Goal: Transaction & Acquisition: Purchase product/service

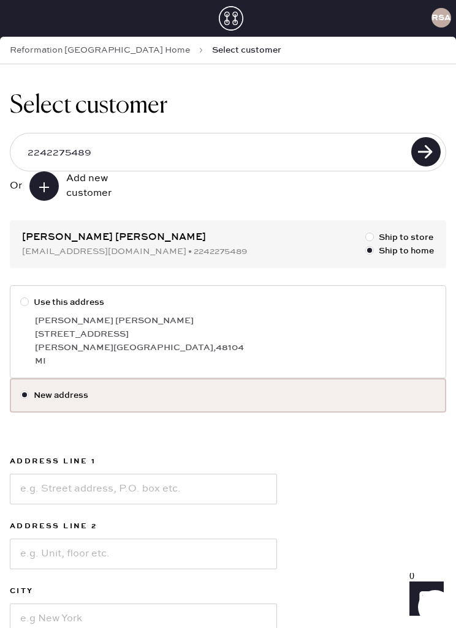
click at [40, 309] on label "Use this address" at bounding box center [227, 302] width 415 height 13
click at [21, 296] on input "Use this address" at bounding box center [20, 296] width 1 height 1
radio input "true"
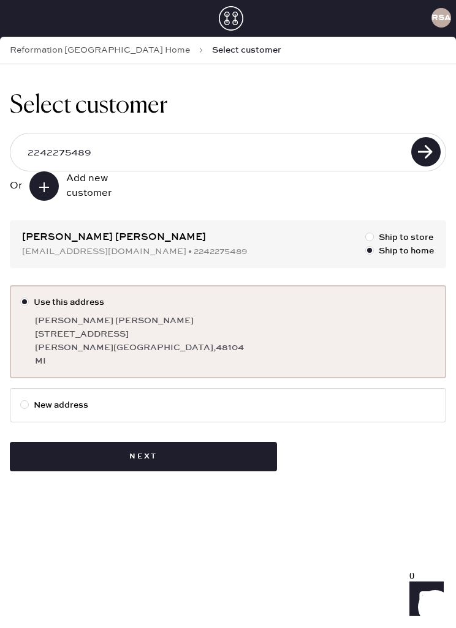
click at [121, 464] on button "Next" at bounding box center [143, 456] width 267 height 29
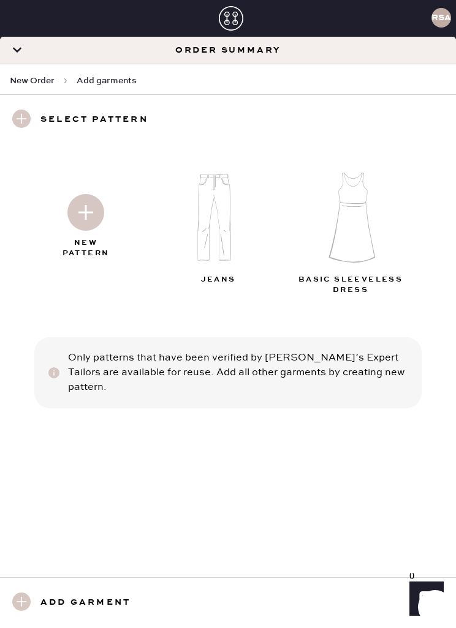
click at [208, 223] on img at bounding box center [219, 218] width 132 height 106
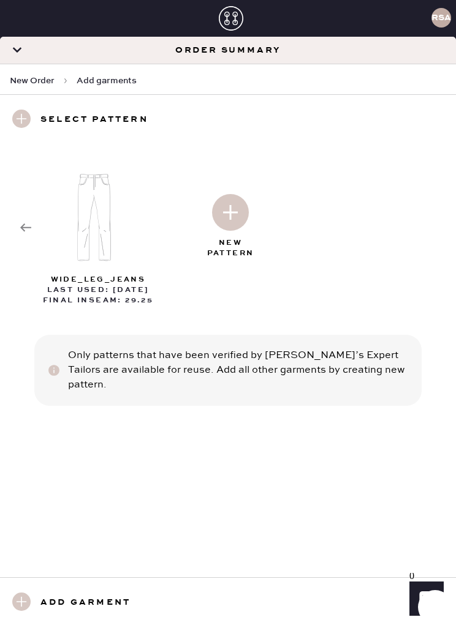
click at [23, 225] on use at bounding box center [25, 228] width 11 height 8
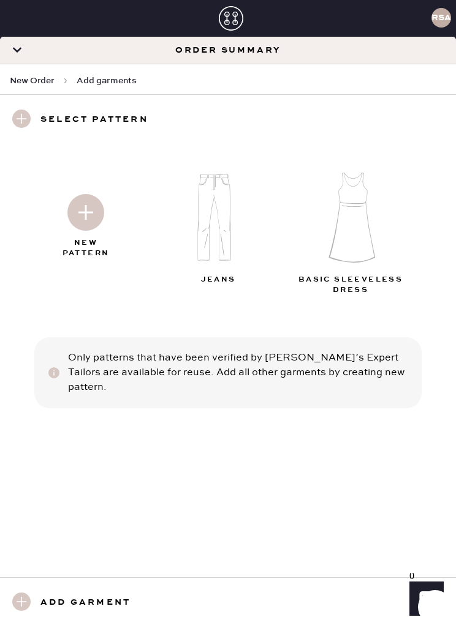
click at [99, 208] on img at bounding box center [85, 212] width 37 height 37
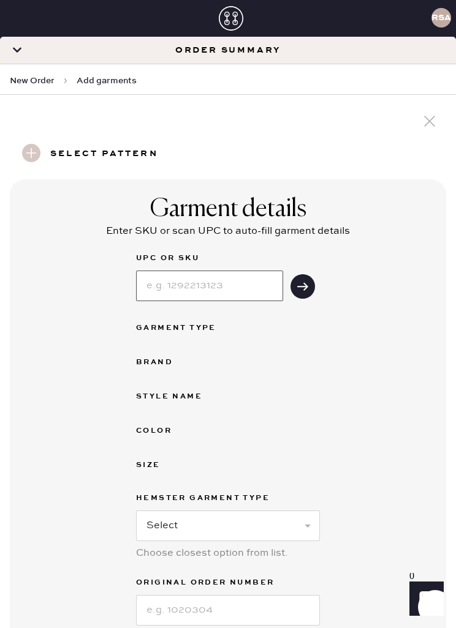
click at [166, 285] on input at bounding box center [209, 286] width 147 height 31
click at [292, 284] on button "submit" at bounding box center [302, 286] width 24 height 24
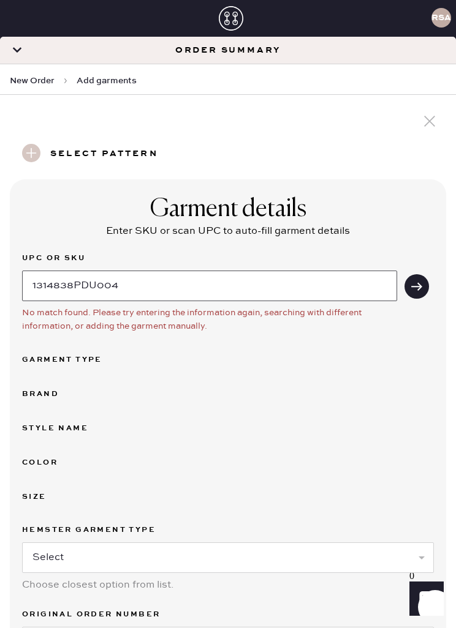
click at [277, 283] on input "1314838PDU004" at bounding box center [209, 286] width 375 height 31
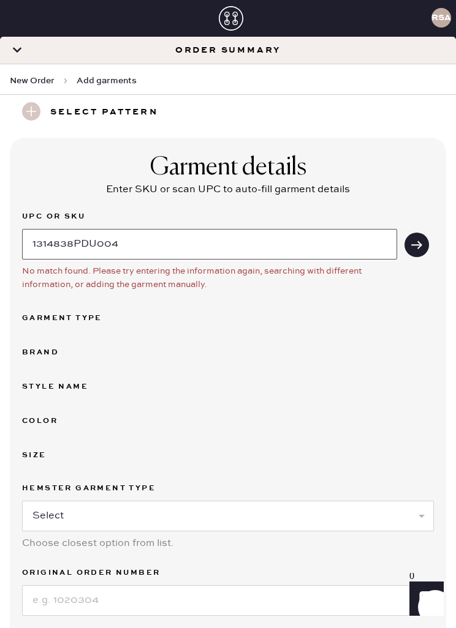
scroll to position [47, 0]
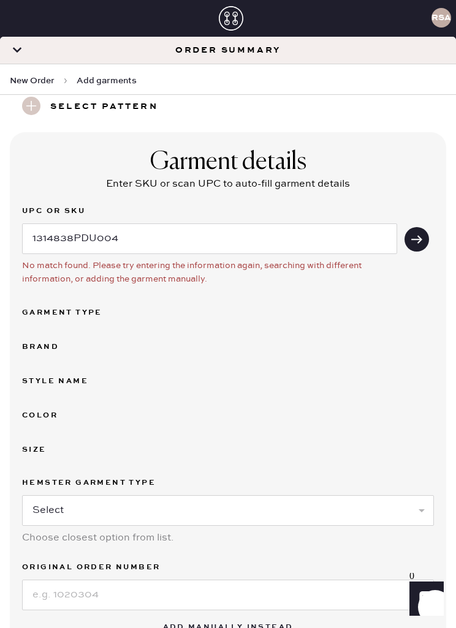
click at [41, 314] on div "Garment Type" at bounding box center [71, 313] width 98 height 15
click at [55, 311] on div "Garment Type" at bounding box center [71, 313] width 98 height 15
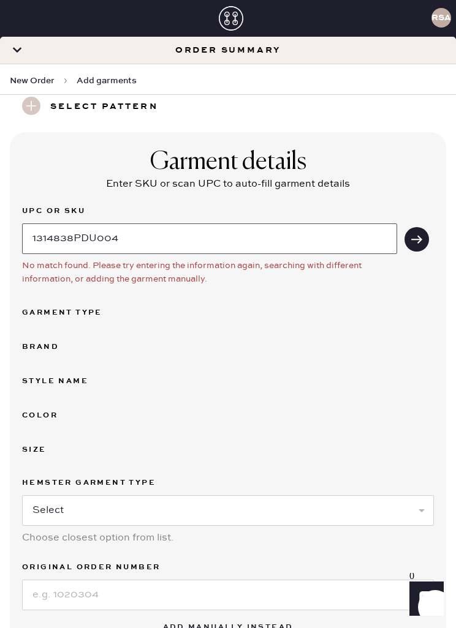
click at [91, 244] on input "1314838PDU004" at bounding box center [209, 239] width 375 height 31
click at [416, 239] on button "submit" at bounding box center [416, 239] width 24 height 24
type input "1"
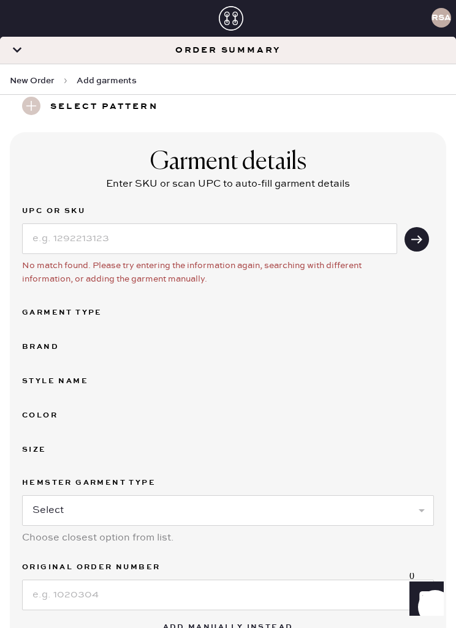
click at [46, 306] on div "Garment Type" at bounding box center [71, 313] width 98 height 15
click at [53, 310] on div "Garment Type" at bounding box center [71, 313] width 98 height 15
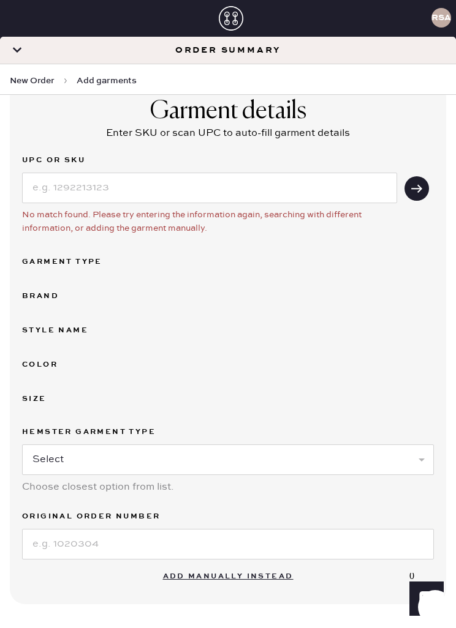
scroll to position [100, 0]
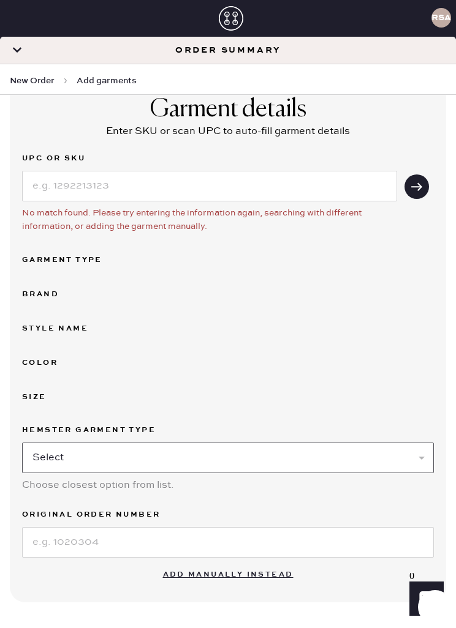
click at [333, 461] on select "Select Basic Skirt Jeans Leggings Pants Shorts Basic Sleeved Dress Basic Sleeve…" at bounding box center [228, 458] width 412 height 31
select select "4"
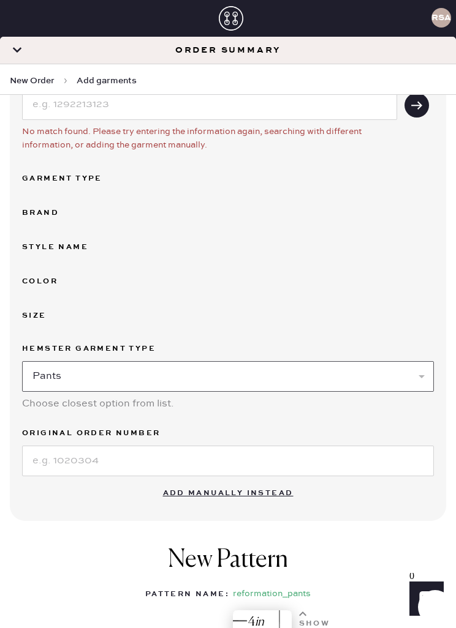
scroll to position [192, 0]
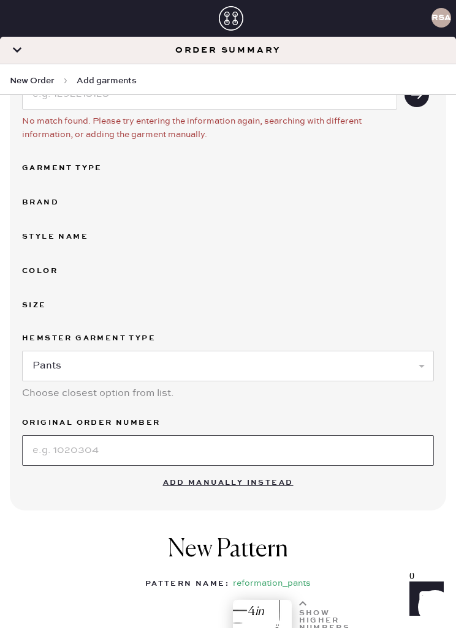
click at [60, 450] on input at bounding box center [228, 450] width 412 height 31
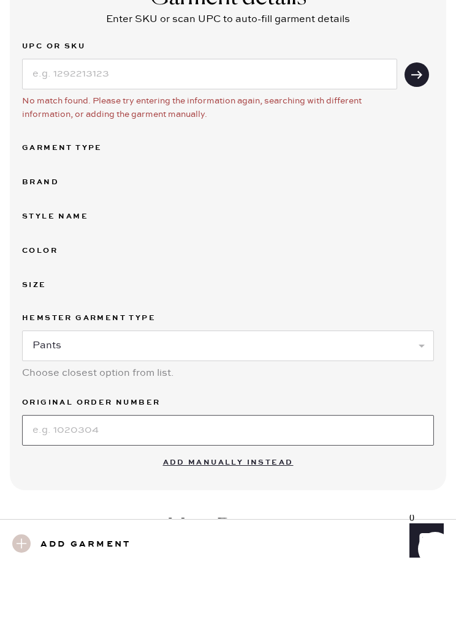
scroll to position [22, 0]
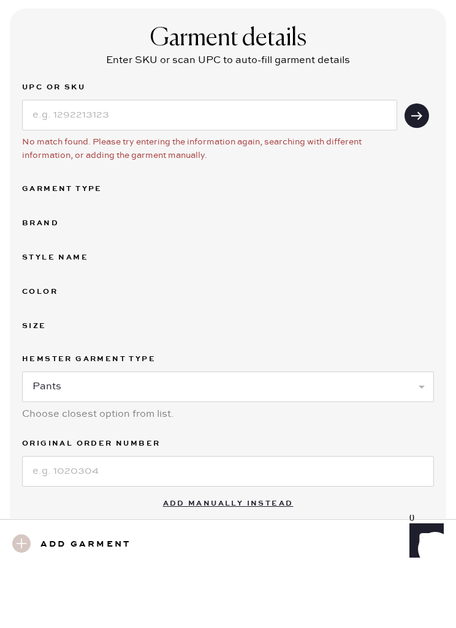
click at [50, 240] on div "Garment Type" at bounding box center [71, 247] width 98 height 15
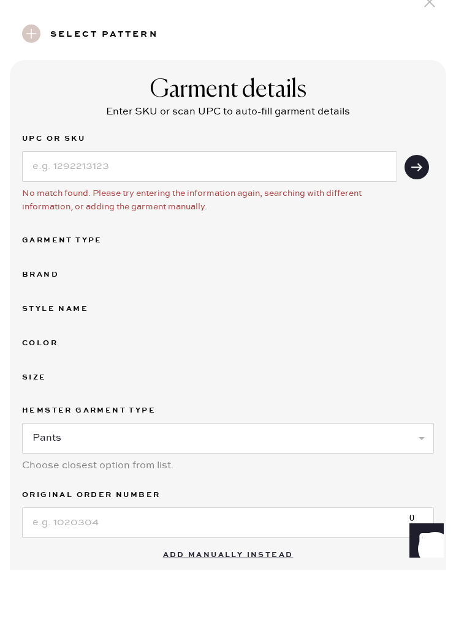
scroll to position [39, 0]
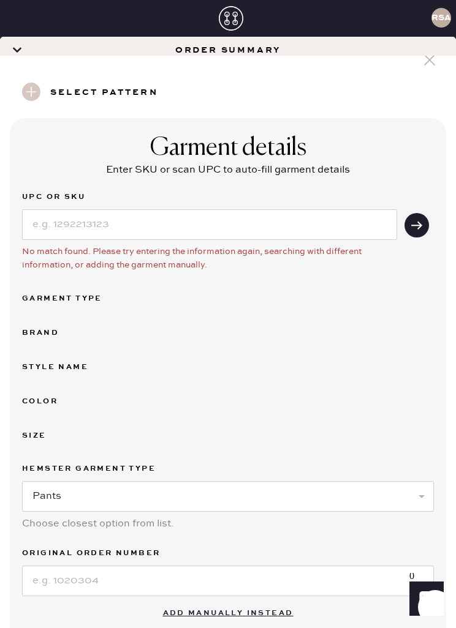
click at [50, 292] on div "Garment Type" at bounding box center [71, 299] width 98 height 15
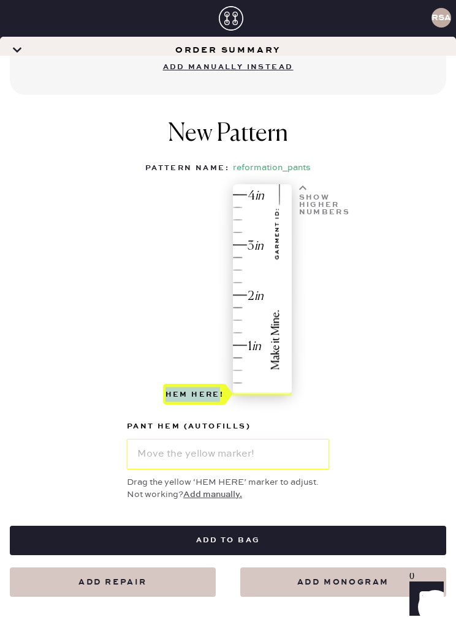
scroll to position [562, 0]
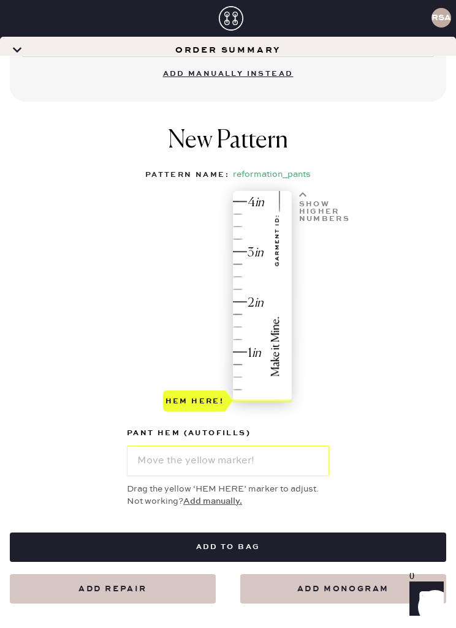
click at [252, 426] on div "pant hem (autofills)" at bounding box center [228, 434] width 202 height 17
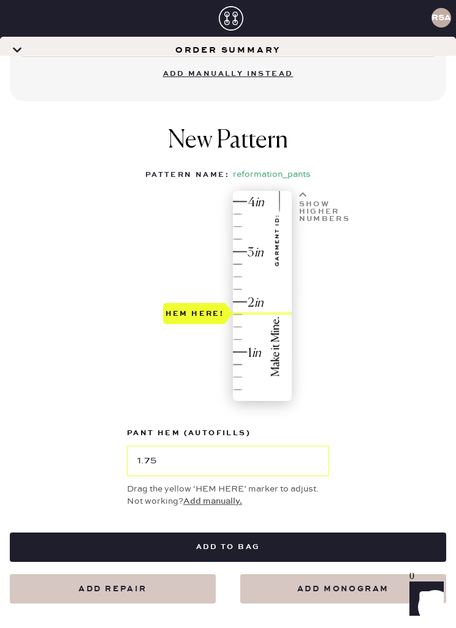
click at [358, 326] on div "New Pattern Pattern Name : reformation_pants 1 in 2 in 3 in 4 in Show higher nu…" at bounding box center [228, 317] width 436 height 407
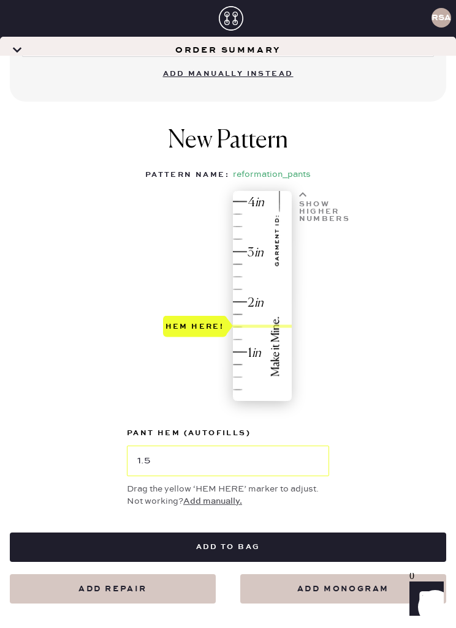
click at [190, 273] on div "Hem here!" at bounding box center [228, 304] width 130 height 220
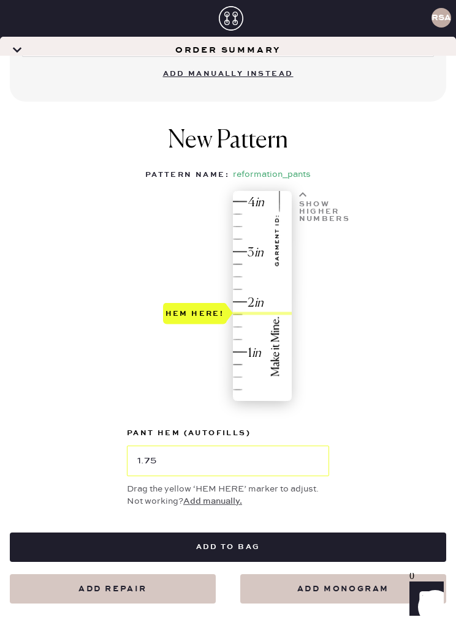
type input "1.5"
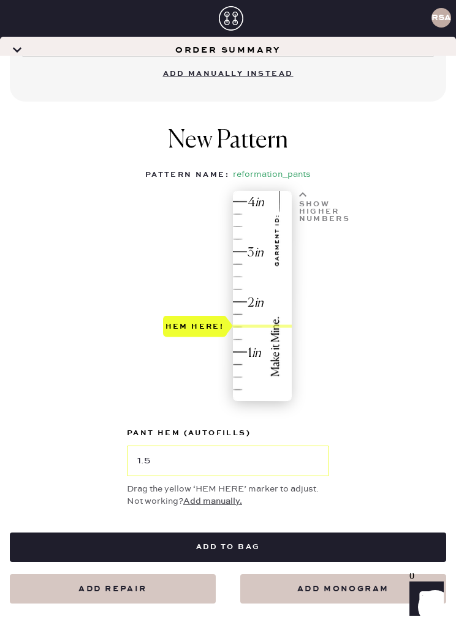
click at [194, 315] on div "Hem here!" at bounding box center [195, 325] width 64 height 21
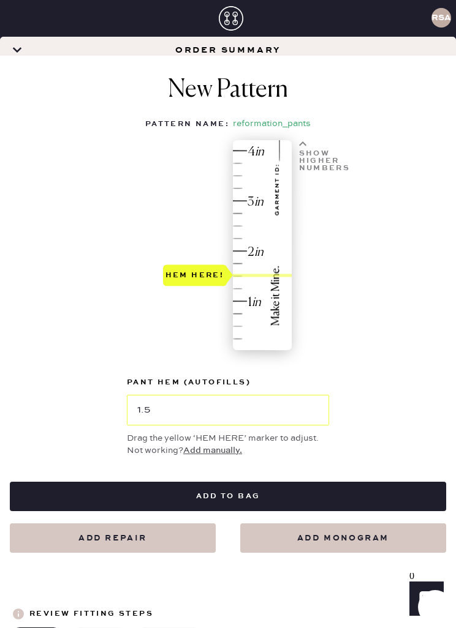
click at [296, 482] on button "Add to bag" at bounding box center [228, 496] width 436 height 29
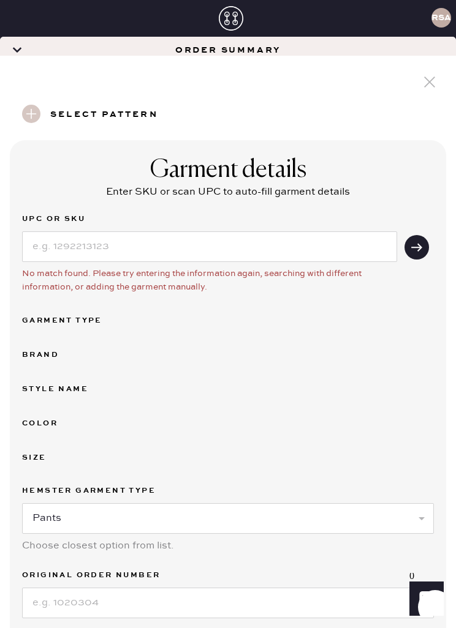
scroll to position [0, 0]
click at [324, 231] on input at bounding box center [209, 246] width 375 height 31
type input "1314838PD004"
click at [412, 241] on icon "submit" at bounding box center [416, 247] width 12 height 12
click at [127, 231] on input "1314838PD004" at bounding box center [209, 246] width 375 height 31
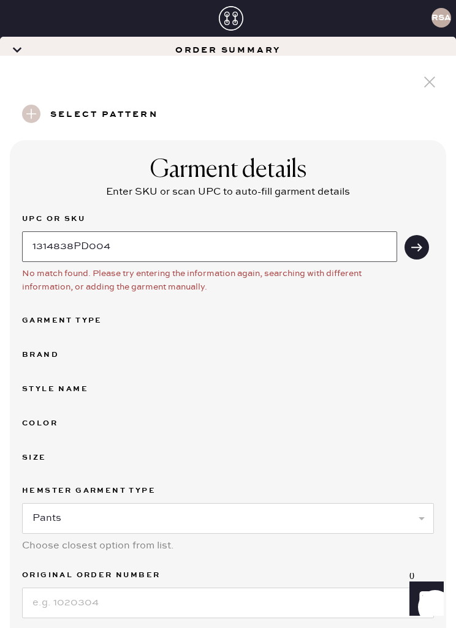
click at [127, 231] on input "1314838PD004" at bounding box center [209, 246] width 375 height 31
click at [100, 231] on input "1314838PD004" at bounding box center [209, 246] width 375 height 31
click at [102, 231] on input "1314838PD004" at bounding box center [209, 246] width 375 height 31
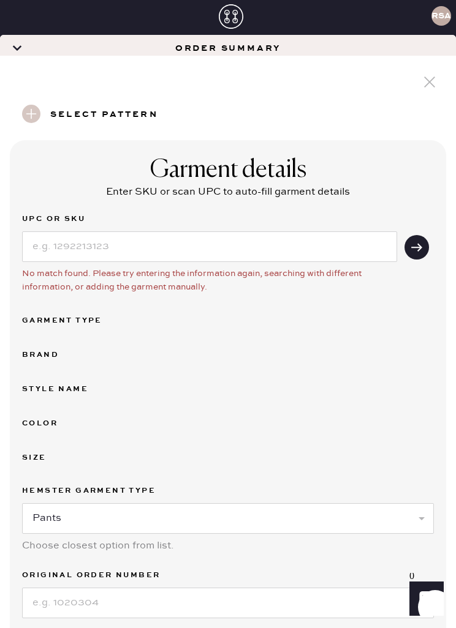
click at [70, 276] on div "UPC or SKU No match found. Please try entering the information again, searching…" at bounding box center [228, 415] width 412 height 407
click at [412, 235] on button "submit" at bounding box center [416, 247] width 24 height 24
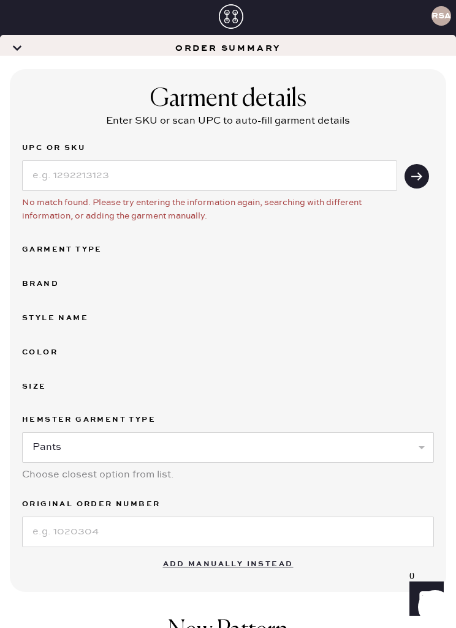
scroll to position [81, 0]
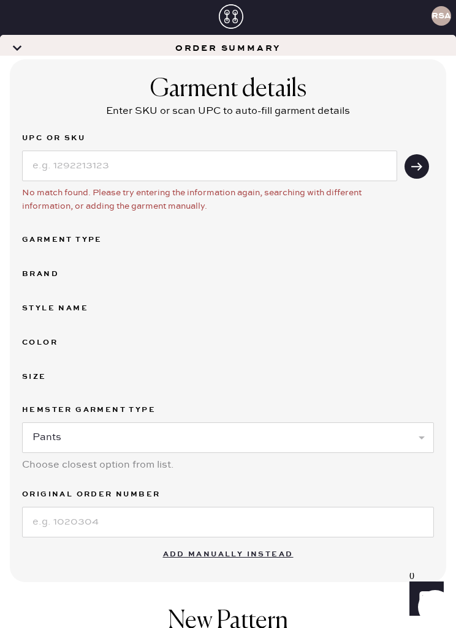
click at [37, 255] on div "UPC or SKU No match found. Please try entering the information again, searching…" at bounding box center [228, 334] width 412 height 407
click at [40, 301] on div "Style name" at bounding box center [71, 308] width 98 height 15
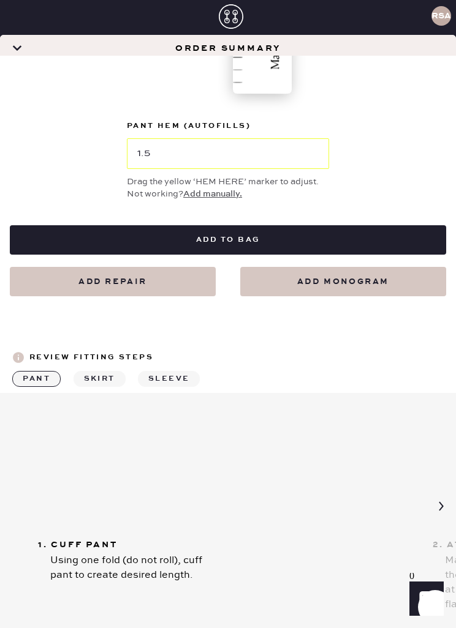
scroll to position [869, 0]
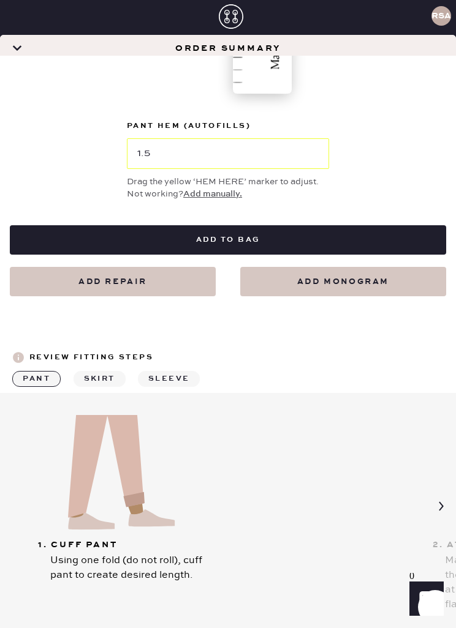
click at [319, 225] on button "Add to bag" at bounding box center [228, 239] width 436 height 29
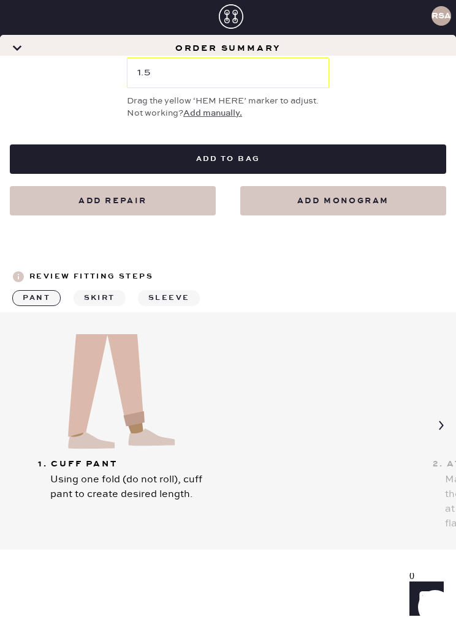
scroll to position [950, 0]
click at [433, 414] on icon at bounding box center [440, 425] width 23 height 23
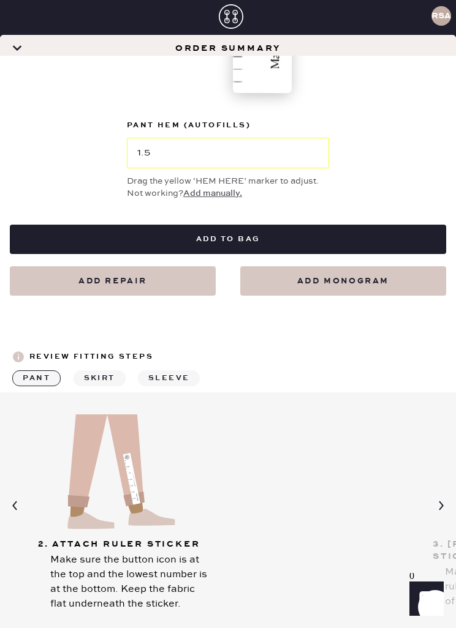
scroll to position [860, 0]
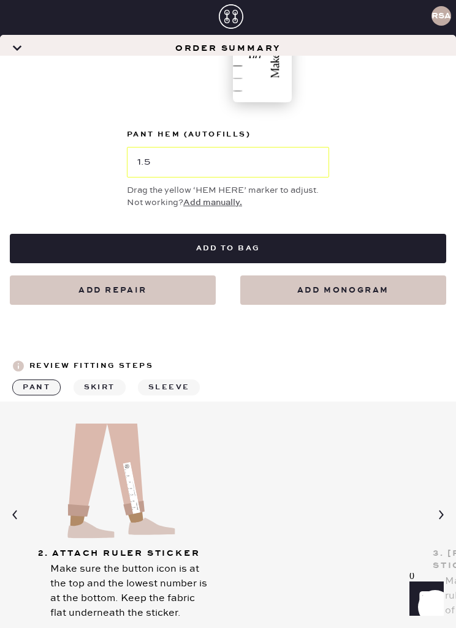
click at [367, 234] on button "Add to bag" at bounding box center [228, 248] width 436 height 29
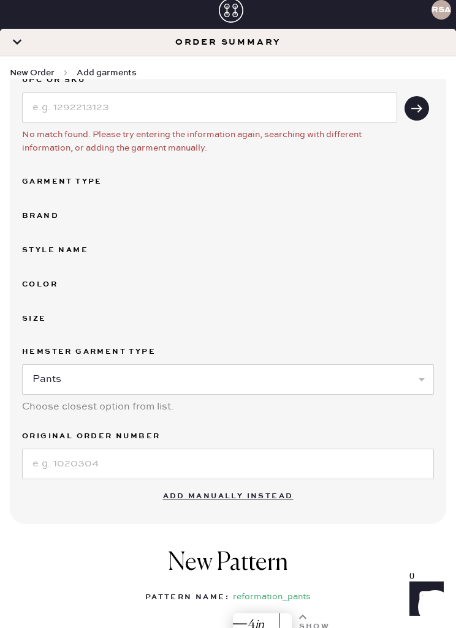
scroll to position [172, 0]
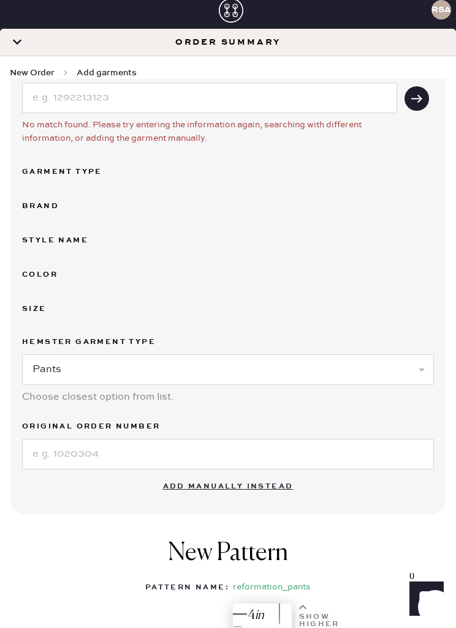
click at [45, 183] on div "UPC or SKU No match found. Please try entering the information again, searching…" at bounding box center [228, 266] width 412 height 407
click at [60, 176] on div "Garment Type" at bounding box center [71, 172] width 98 height 15
click at [45, 172] on div "Garment Type" at bounding box center [71, 172] width 98 height 15
click at [54, 177] on div "Garment Type" at bounding box center [71, 172] width 98 height 15
click at [227, 486] on button "Add manually instead" at bounding box center [228, 487] width 145 height 24
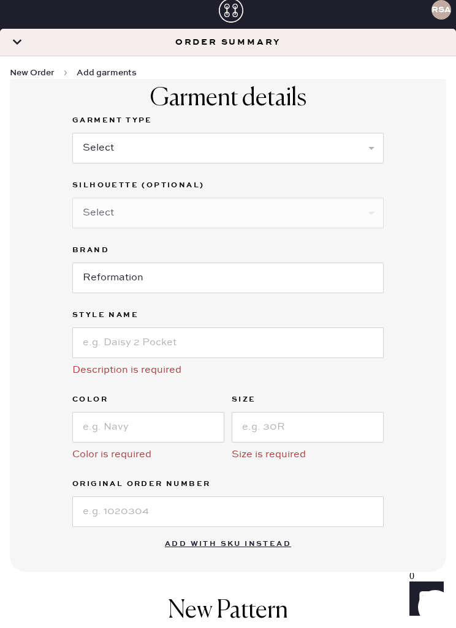
scroll to position [78, 0]
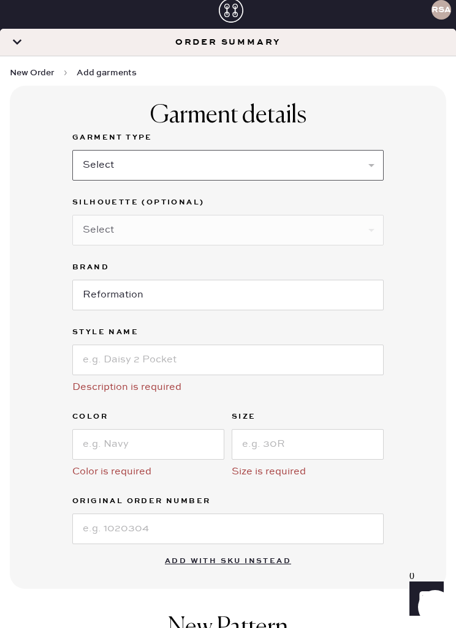
click at [344, 180] on select "Select Basic Skirt Jeans Leggings Pants Shorts Basic Sleeved Dress Basic Sleeve…" at bounding box center [227, 165] width 311 height 31
select select "4"
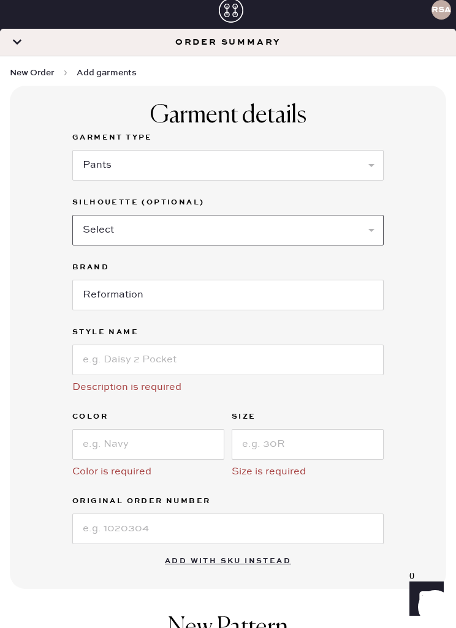
click at [364, 236] on select "Select Joggers Shorts Cropped Flare Boot Cut Straight Skinny Other" at bounding box center [227, 230] width 311 height 31
select select "12"
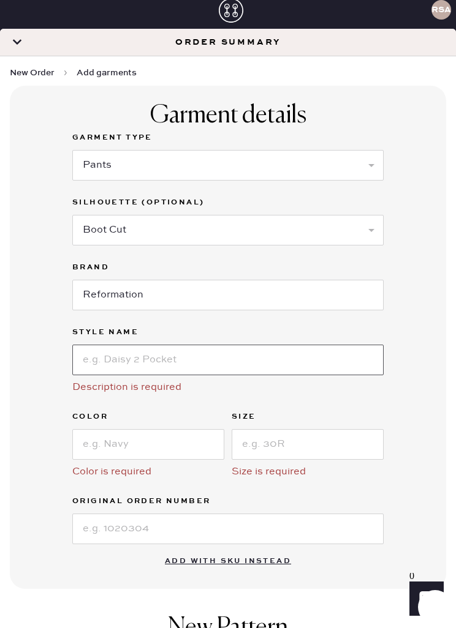
click at [205, 353] on input at bounding box center [227, 360] width 311 height 31
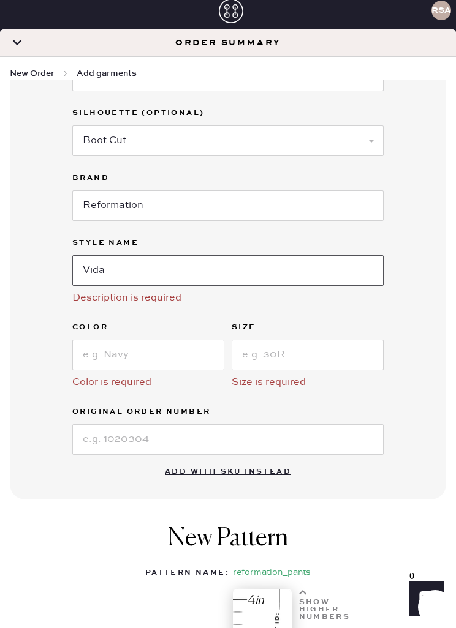
scroll to position [168, 0]
type input "Vida"
click at [94, 353] on input at bounding box center [148, 354] width 152 height 31
type input "Dune Stripe"
click at [316, 352] on input at bounding box center [307, 354] width 152 height 31
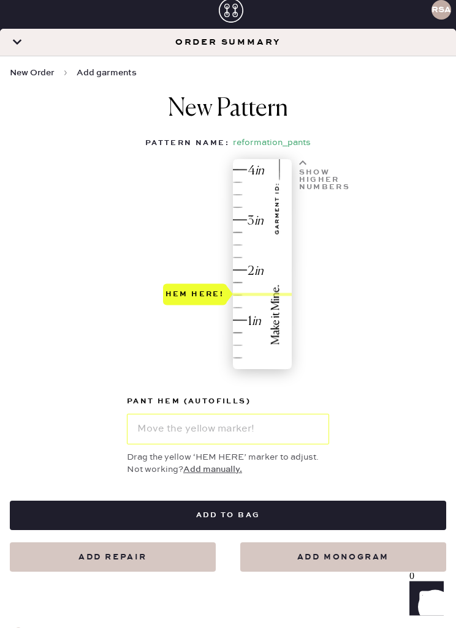
scroll to position [600, 0]
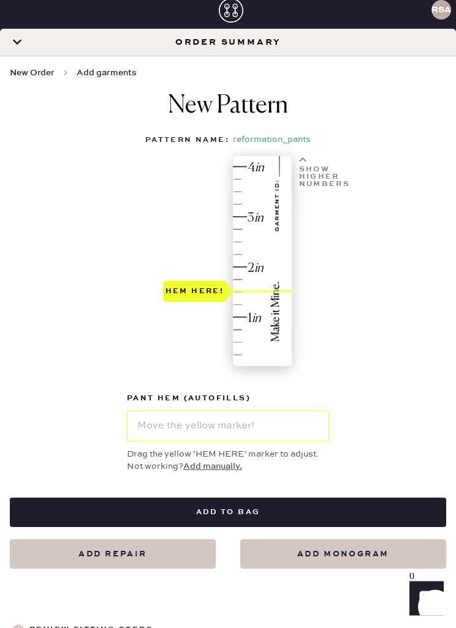
type input "4"
click at [261, 511] on button "Add to bag" at bounding box center [228, 513] width 436 height 29
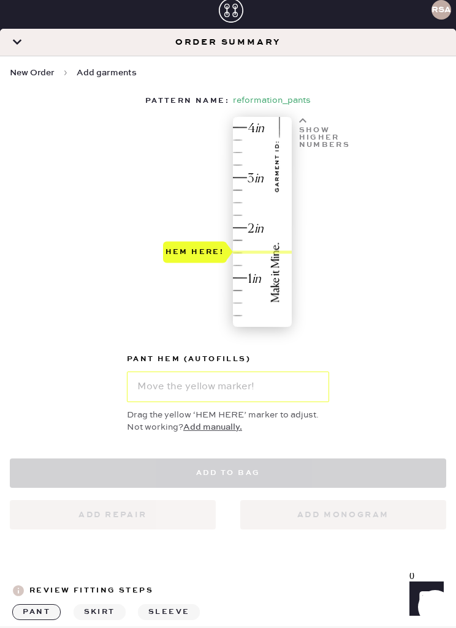
select select "4"
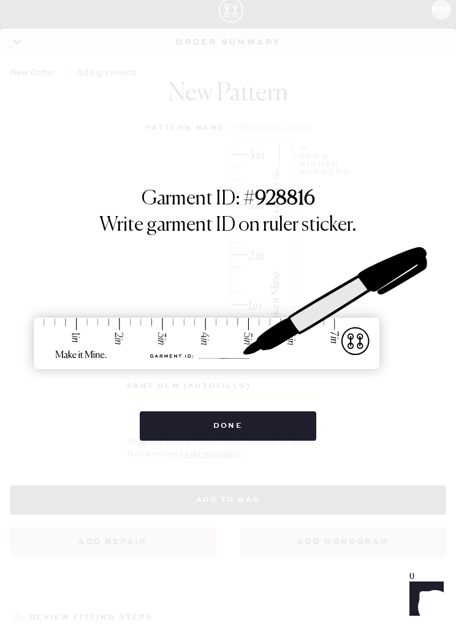
scroll to position [536, 0]
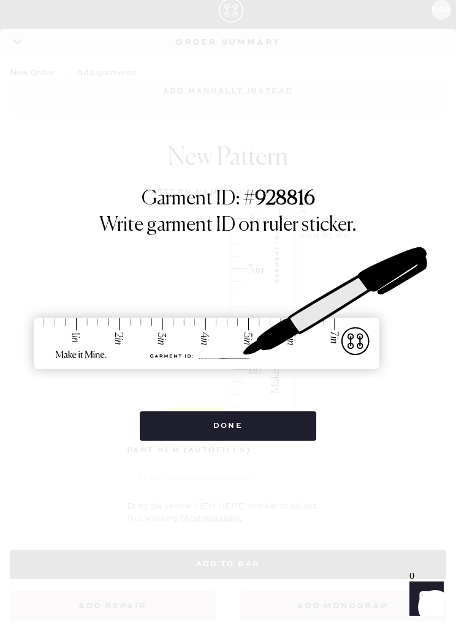
click at [251, 419] on button "Done" at bounding box center [228, 426] width 177 height 29
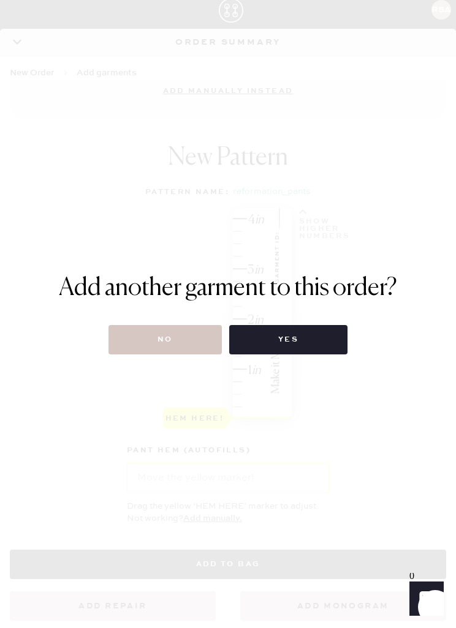
click at [309, 346] on button "Yes" at bounding box center [288, 339] width 118 height 29
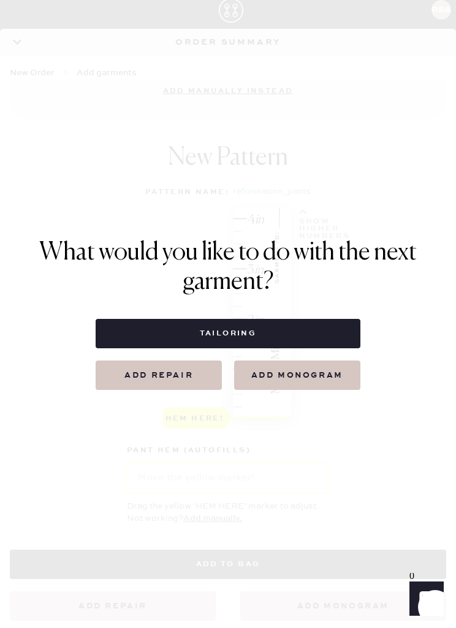
click at [276, 336] on button "Tailoring" at bounding box center [228, 333] width 264 height 29
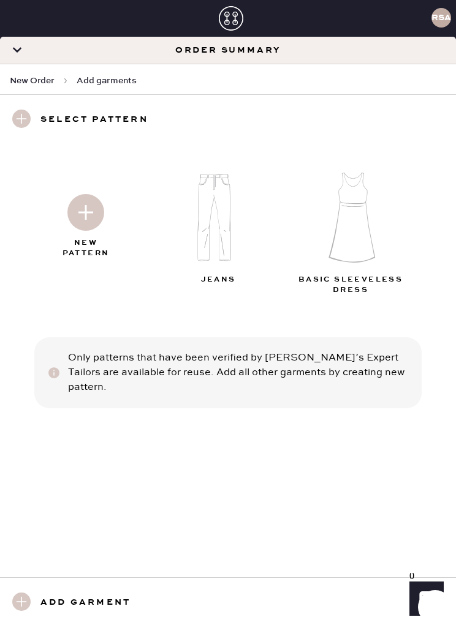
click at [88, 217] on img at bounding box center [85, 212] width 37 height 37
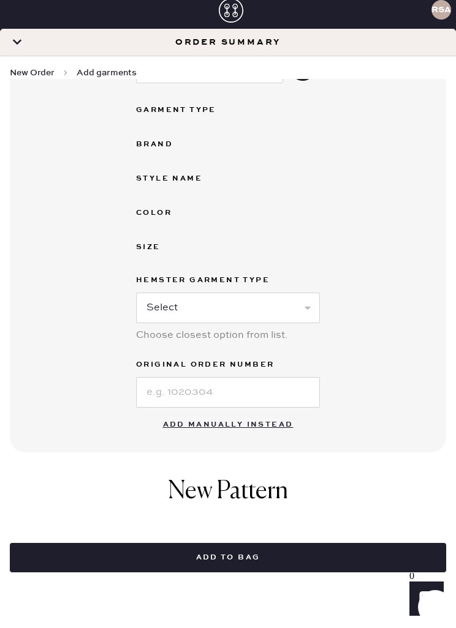
scroll to position [204, 0]
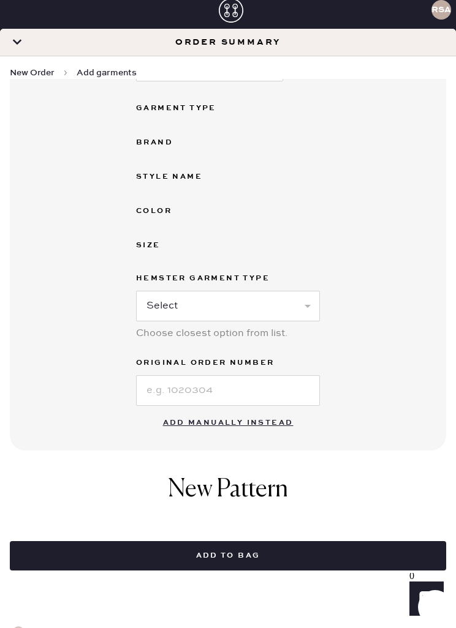
click at [278, 308] on select "Select Basic Skirt Jeans Leggings Pants Shorts Basic Sleeved Dress Basic Sleeve…" at bounding box center [228, 306] width 184 height 31
click at [255, 426] on button "Add manually instead" at bounding box center [228, 423] width 145 height 24
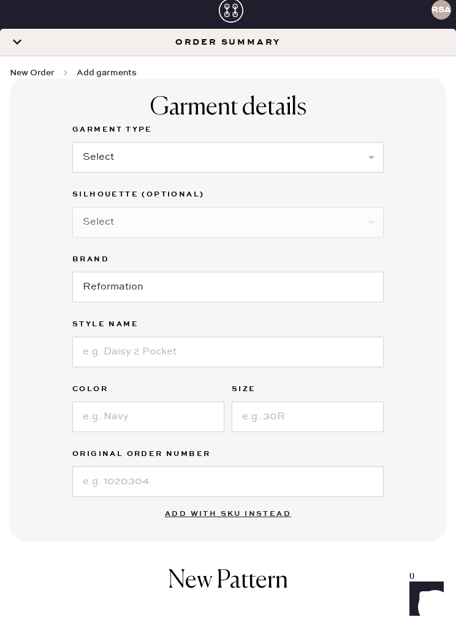
scroll to position [48, 0]
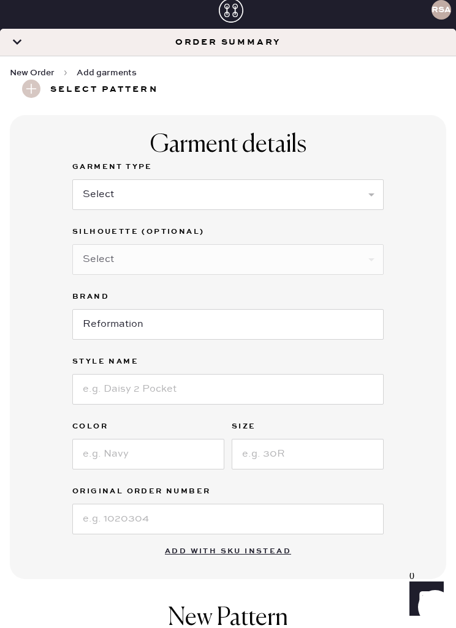
click at [322, 194] on select "Select Basic Skirt Jeans Leggings Pants Shorts Basic Sleeved Dress Basic Sleeve…" at bounding box center [227, 194] width 311 height 31
select select "2"
click at [263, 258] on select "Select Shorts Cropped Flare Boot Cut Straight Skinny Other" at bounding box center [227, 259] width 311 height 31
select select "6"
click at [179, 397] on input at bounding box center [227, 389] width 311 height 31
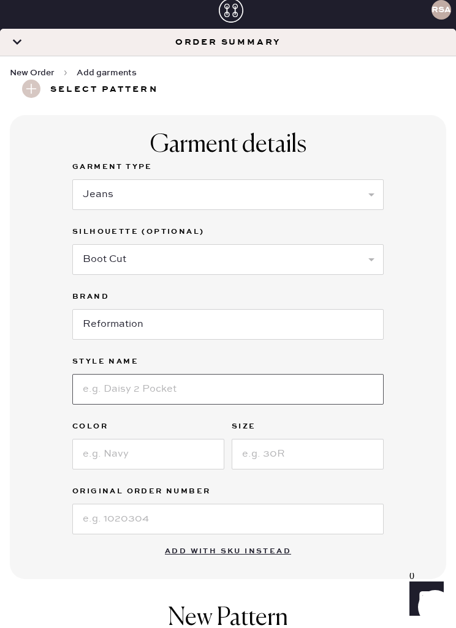
scroll to position [7, 0]
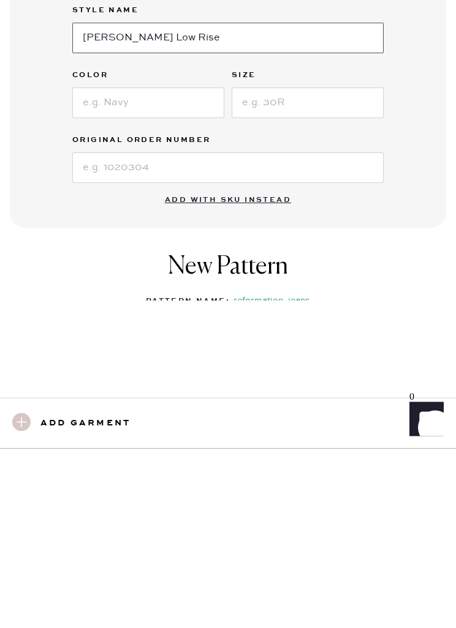
type input "[PERSON_NAME] Low Rise"
click at [165, 268] on input at bounding box center [148, 283] width 152 height 31
type input "N"
type input "Ondine"
click at [305, 268] on input at bounding box center [307, 283] width 152 height 31
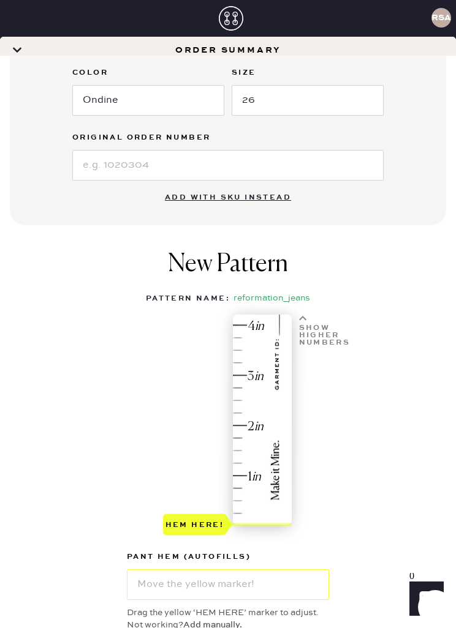
scroll to position [378, 0]
type input "26"
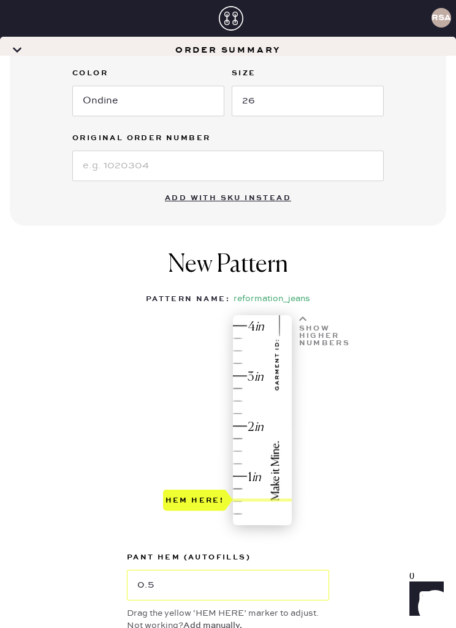
type input "0.75"
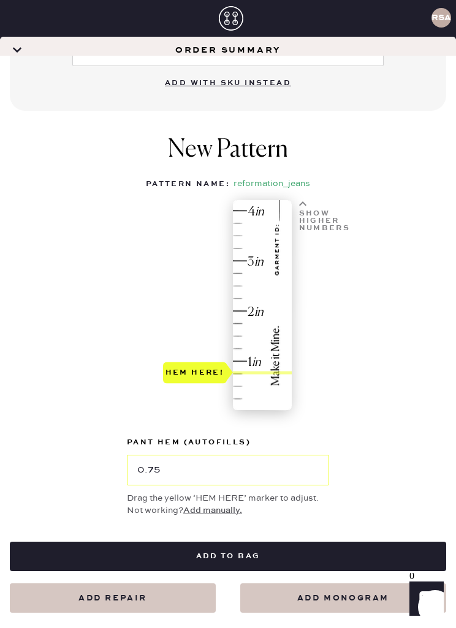
scroll to position [493, 0]
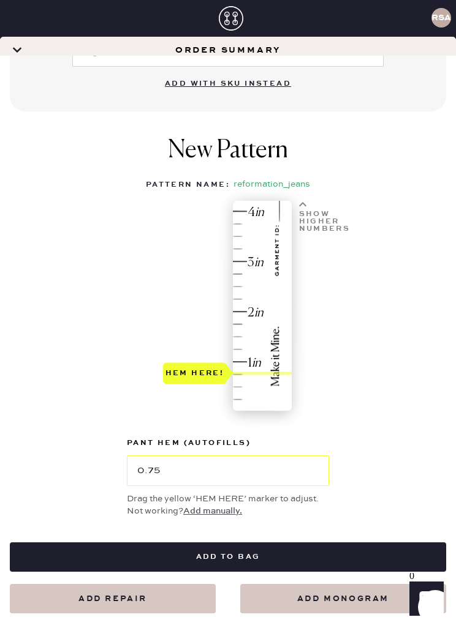
click at [262, 543] on button "Add to bag" at bounding box center [228, 557] width 436 height 29
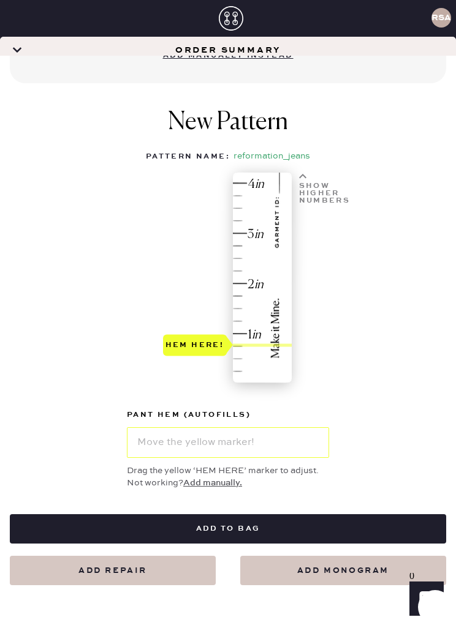
select select "2"
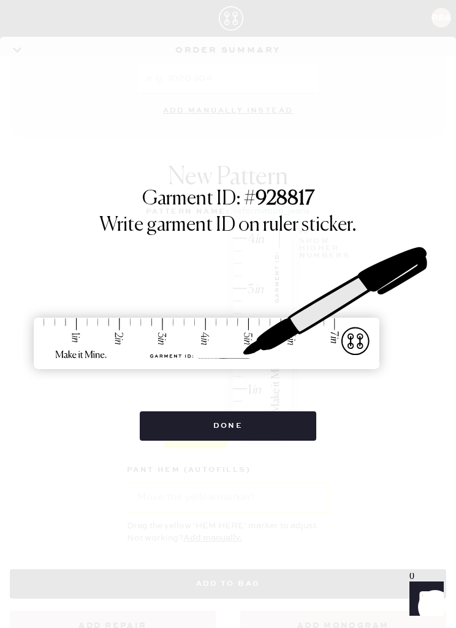
click at [256, 423] on button "Done" at bounding box center [228, 426] width 177 height 29
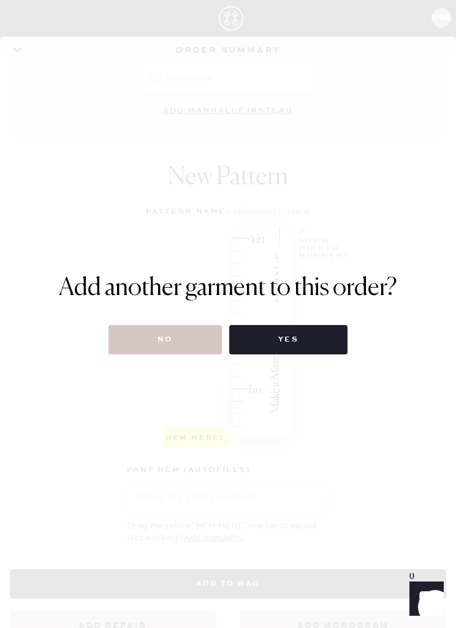
click at [170, 336] on button "No" at bounding box center [164, 339] width 113 height 29
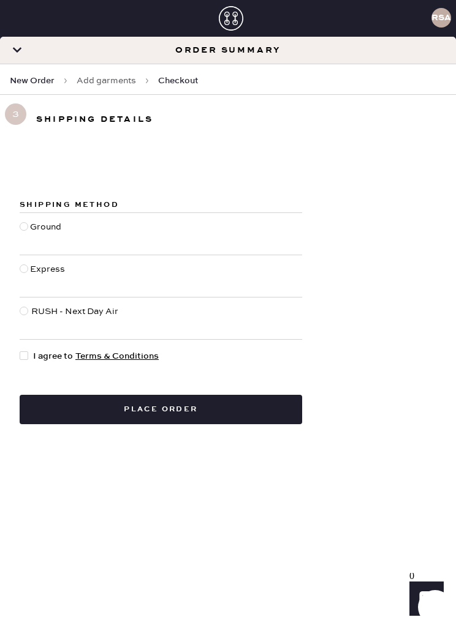
radio input "true"
click at [28, 350] on div at bounding box center [26, 356] width 13 height 13
click at [20, 350] on input "I agree to Terms & Conditions" at bounding box center [20, 350] width 1 height 1
checkbox input "true"
click at [86, 402] on button "Place order" at bounding box center [161, 409] width 282 height 29
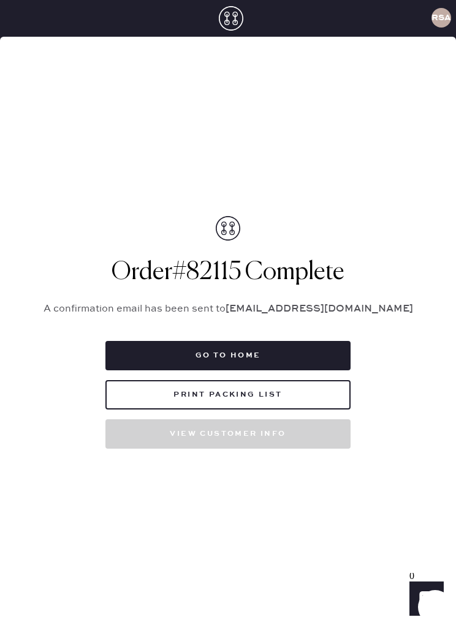
click at [146, 364] on button "Go to home" at bounding box center [227, 355] width 245 height 29
